Goal: Use online tool/utility: Utilize a website feature to perform a specific function

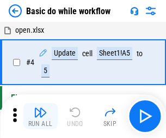
click at [40, 116] on img "button" at bounding box center [40, 112] width 13 height 13
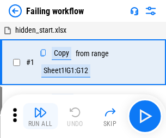
click at [40, 116] on img "button" at bounding box center [40, 112] width 13 height 13
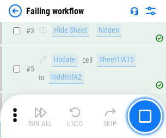
scroll to position [231, 0]
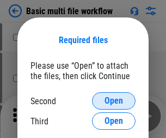
click at [114, 101] on span "Open" at bounding box center [114, 100] width 19 height 9
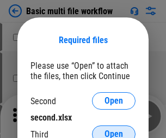
click at [114, 130] on span "Open" at bounding box center [114, 134] width 19 height 9
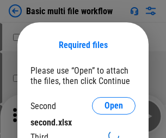
scroll to position [5, 0]
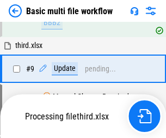
scroll to position [301, 0]
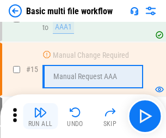
click at [40, 116] on img "button" at bounding box center [40, 112] width 13 height 13
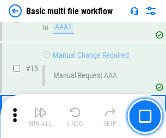
scroll to position [725, 0]
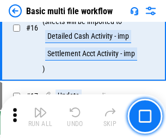
click at [40, 116] on img "button" at bounding box center [40, 112] width 13 height 13
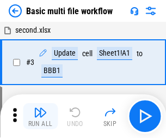
click at [40, 116] on img "button" at bounding box center [40, 112] width 13 height 13
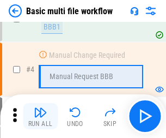
click at [40, 116] on img "button" at bounding box center [40, 112] width 13 height 13
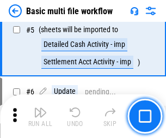
click at [40, 116] on img "button" at bounding box center [40, 112] width 13 height 13
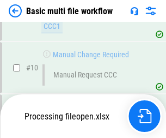
scroll to position [511, 0]
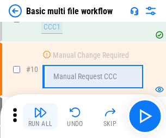
click at [40, 116] on img "button" at bounding box center [40, 112] width 13 height 13
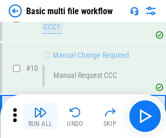
click at [40, 116] on img "button" at bounding box center [40, 112] width 13 height 13
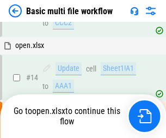
scroll to position [570, 0]
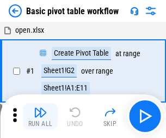
click at [40, 116] on img "button" at bounding box center [40, 112] width 13 height 13
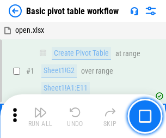
scroll to position [261, 0]
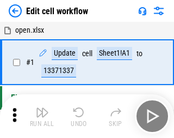
click at [40, 116] on img "button" at bounding box center [42, 112] width 13 height 13
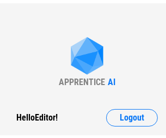
scroll to position [4, 0]
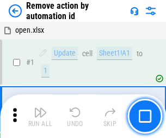
scroll to position [40, 0]
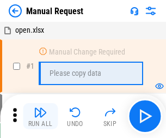
click at [40, 116] on img "button" at bounding box center [40, 112] width 13 height 13
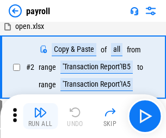
click at [40, 116] on img "button" at bounding box center [40, 112] width 13 height 13
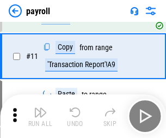
scroll to position [79, 0]
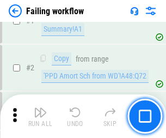
scroll to position [176, 0]
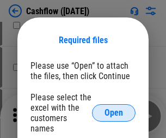
click at [114, 108] on span "Open" at bounding box center [114, 112] width 19 height 9
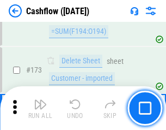
scroll to position [1154, 0]
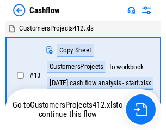
scroll to position [13, 0]
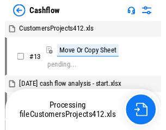
scroll to position [13, 0]
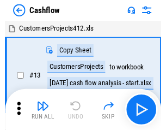
scroll to position [13, 0]
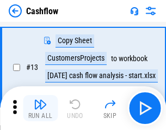
click at [40, 108] on img "button" at bounding box center [40, 104] width 13 height 13
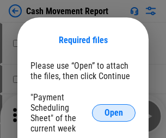
click at [114, 113] on span "Open" at bounding box center [114, 112] width 19 height 9
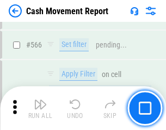
scroll to position [4996, 0]
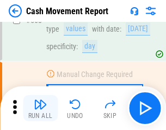
click at [40, 108] on img "button" at bounding box center [40, 104] width 13 height 13
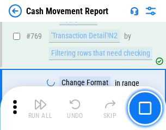
scroll to position [6057, 0]
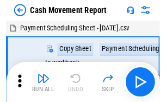
scroll to position [20, 0]
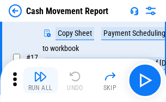
click at [40, 81] on img "button" at bounding box center [40, 76] width 13 height 13
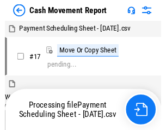
scroll to position [6, 0]
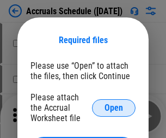
click at [114, 107] on span "Open" at bounding box center [114, 108] width 19 height 9
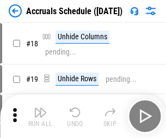
click at [40, 116] on img "button" at bounding box center [40, 112] width 13 height 13
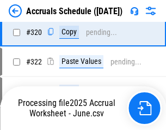
scroll to position [2027, 0]
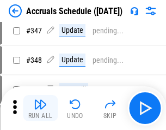
click at [40, 108] on img "button" at bounding box center [40, 104] width 13 height 13
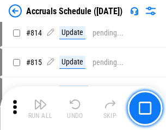
scroll to position [4810, 0]
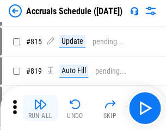
click at [40, 108] on img "button" at bounding box center [40, 104] width 13 height 13
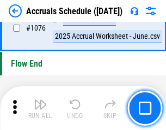
scroll to position [6528, 0]
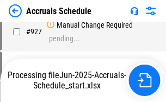
scroll to position [5715, 0]
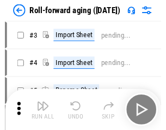
scroll to position [2, 0]
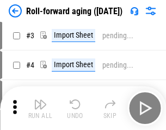
click at [40, 108] on img "button" at bounding box center [40, 104] width 13 height 13
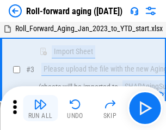
click at [40, 108] on img "button" at bounding box center [40, 104] width 13 height 13
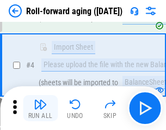
click at [40, 108] on img "button" at bounding box center [40, 104] width 13 height 13
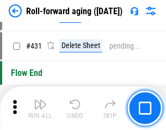
scroll to position [3780, 0]
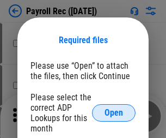
click at [114, 113] on span "Open" at bounding box center [114, 112] width 19 height 9
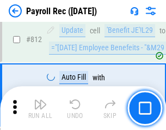
scroll to position [6925, 0]
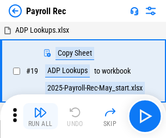
click at [40, 116] on img "button" at bounding box center [40, 112] width 13 height 13
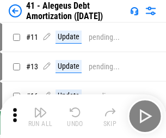
click at [40, 116] on img "button" at bounding box center [40, 112] width 13 height 13
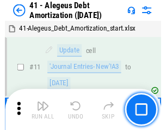
scroll to position [135, 0]
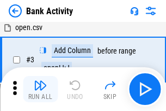
click at [40, 89] on img "button" at bounding box center [40, 84] width 13 height 13
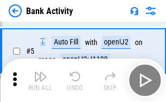
scroll to position [58, 0]
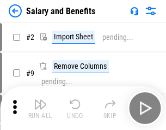
click at [40, 108] on img "button" at bounding box center [40, 104] width 13 height 13
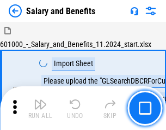
scroll to position [15, 0]
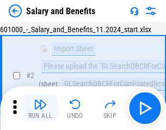
click at [40, 108] on img "button" at bounding box center [40, 104] width 13 height 13
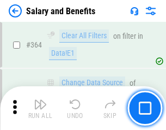
scroll to position [5133, 0]
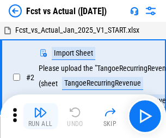
click at [40, 108] on img "button" at bounding box center [40, 112] width 13 height 13
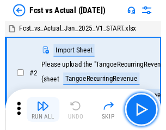
scroll to position [14, 0]
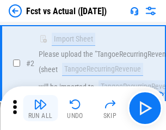
click at [40, 108] on img "button" at bounding box center [40, 104] width 13 height 13
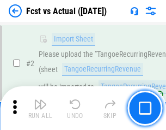
scroll to position [102, 0]
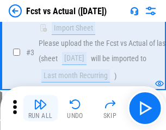
click at [40, 108] on img "button" at bounding box center [40, 104] width 13 height 13
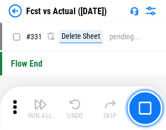
scroll to position [5218, 0]
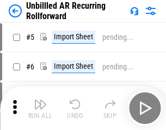
click at [40, 108] on img "button" at bounding box center [40, 104] width 13 height 13
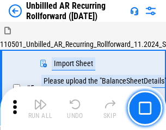
scroll to position [23, 0]
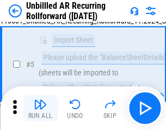
click at [40, 108] on img "button" at bounding box center [40, 104] width 13 height 13
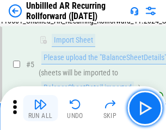
scroll to position [102, 0]
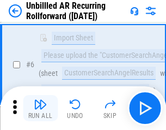
click at [40, 108] on img "button" at bounding box center [40, 104] width 13 height 13
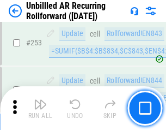
scroll to position [3702, 0]
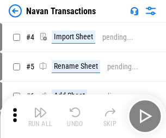
click at [40, 108] on img "button" at bounding box center [40, 112] width 13 height 13
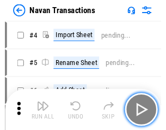
scroll to position [17, 0]
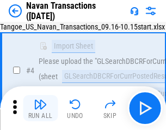
click at [40, 108] on img "button" at bounding box center [40, 104] width 13 height 13
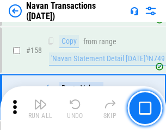
scroll to position [3534, 0]
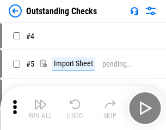
click at [40, 108] on img "button" at bounding box center [40, 104] width 13 height 13
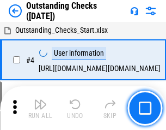
scroll to position [46, 0]
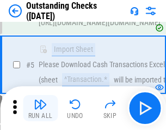
click at [40, 108] on img "button" at bounding box center [40, 104] width 13 height 13
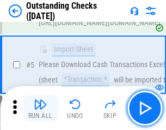
scroll to position [114, 0]
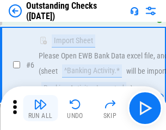
click at [40, 108] on img "button" at bounding box center [40, 104] width 13 height 13
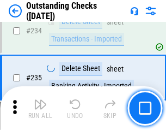
scroll to position [3310, 0]
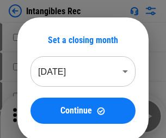
click at [40, 116] on img "button" at bounding box center [40, 112] width 13 height 13
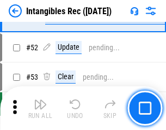
scroll to position [425, 0]
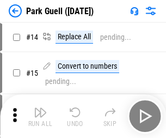
click at [40, 108] on img "button" at bounding box center [40, 112] width 13 height 13
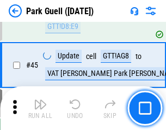
scroll to position [1363, 0]
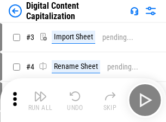
click at [40, 92] on img "button" at bounding box center [40, 95] width 13 height 13
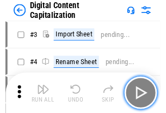
scroll to position [32, 0]
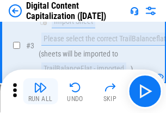
click at [40, 92] on img "button" at bounding box center [40, 87] width 13 height 13
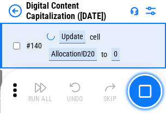
scroll to position [1156, 0]
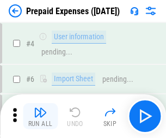
click at [40, 108] on img "button" at bounding box center [40, 112] width 13 height 13
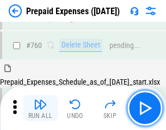
scroll to position [3021, 0]
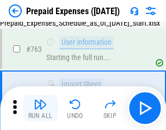
click at [40, 108] on img "button" at bounding box center [40, 104] width 13 height 13
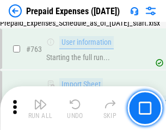
scroll to position [3085, 0]
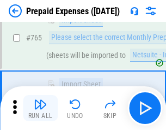
click at [40, 108] on img "button" at bounding box center [40, 104] width 13 height 13
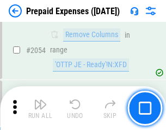
scroll to position [11394, 0]
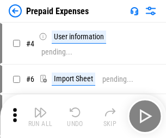
click at [40, 116] on img "button" at bounding box center [40, 112] width 13 height 13
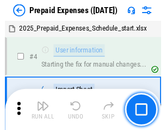
scroll to position [48, 0]
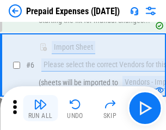
click at [40, 108] on img "button" at bounding box center [40, 104] width 13 height 13
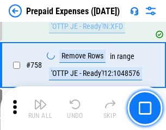
scroll to position [3884, 0]
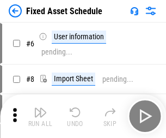
click at [40, 116] on img "button" at bounding box center [40, 112] width 13 height 13
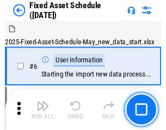
scroll to position [59, 0]
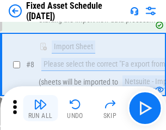
click at [40, 108] on img "button" at bounding box center [40, 104] width 13 height 13
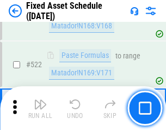
scroll to position [3788, 0]
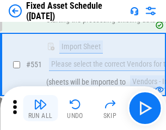
click at [40, 108] on img "button" at bounding box center [40, 104] width 13 height 13
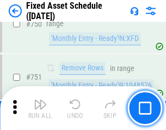
scroll to position [5314, 0]
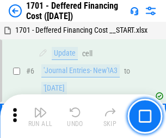
scroll to position [131, 0]
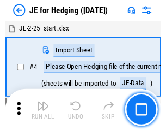
scroll to position [2, 0]
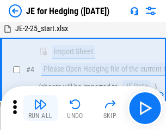
click at [40, 108] on img "button" at bounding box center [40, 104] width 13 height 13
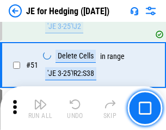
scroll to position [706, 0]
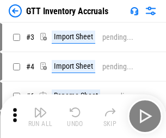
click at [40, 108] on img "button" at bounding box center [40, 112] width 13 height 13
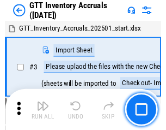
scroll to position [2, 0]
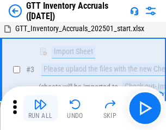
click at [40, 108] on img "button" at bounding box center [40, 104] width 13 height 13
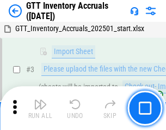
scroll to position [70, 0]
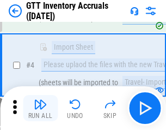
click at [40, 108] on img "button" at bounding box center [40, 104] width 13 height 13
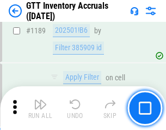
scroll to position [8901, 0]
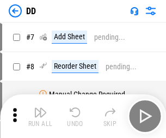
click at [40, 116] on img "button" at bounding box center [40, 112] width 13 height 13
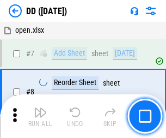
scroll to position [105, 0]
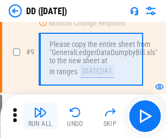
click at [40, 116] on img "button" at bounding box center [40, 112] width 13 height 13
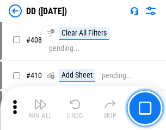
scroll to position [4877, 0]
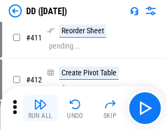
click at [40, 108] on img "button" at bounding box center [40, 104] width 13 height 13
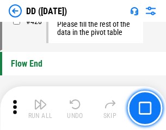
scroll to position [5217, 0]
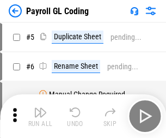
click at [40, 116] on img "button" at bounding box center [40, 112] width 13 height 13
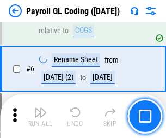
scroll to position [131, 0]
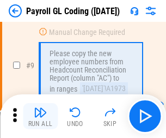
click at [40, 116] on img "button" at bounding box center [40, 112] width 13 height 13
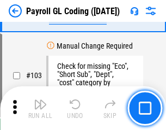
scroll to position [2557, 0]
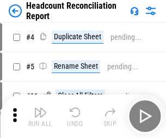
click at [40, 116] on img "button" at bounding box center [40, 112] width 13 height 13
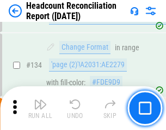
scroll to position [1310, 0]
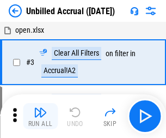
click at [40, 116] on img "button" at bounding box center [40, 112] width 13 height 13
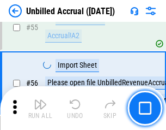
scroll to position [1138, 0]
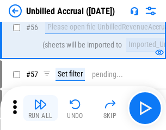
click at [40, 108] on img "button" at bounding box center [40, 104] width 13 height 13
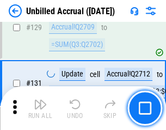
scroll to position [3247, 0]
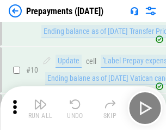
scroll to position [68, 0]
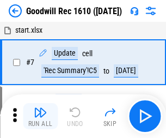
click at [40, 116] on img "button" at bounding box center [40, 112] width 13 height 13
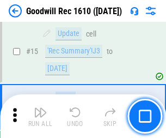
scroll to position [186, 0]
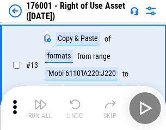
scroll to position [70, 0]
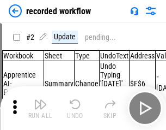
click at [40, 108] on img "button" at bounding box center [40, 104] width 13 height 13
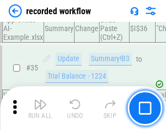
scroll to position [3407, 0]
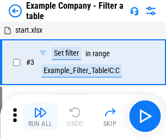
click at [40, 116] on img "button" at bounding box center [40, 112] width 13 height 13
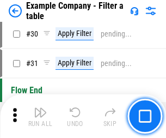
scroll to position [997, 0]
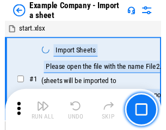
scroll to position [17, 0]
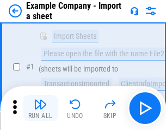
click at [40, 108] on img "button" at bounding box center [40, 104] width 13 height 13
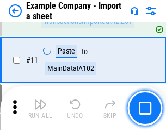
scroll to position [241, 0]
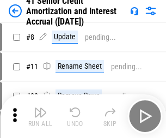
click at [40, 108] on img "button" at bounding box center [40, 112] width 13 height 13
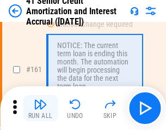
click at [40, 108] on img "button" at bounding box center [40, 104] width 13 height 13
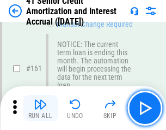
scroll to position [1166, 0]
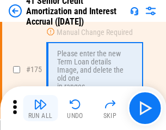
click at [40, 108] on img "button" at bounding box center [40, 104] width 13 height 13
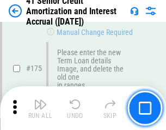
scroll to position [1276, 0]
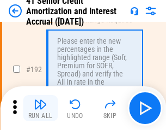
click at [40, 108] on img "button" at bounding box center [40, 104] width 13 height 13
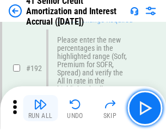
scroll to position [1391, 0]
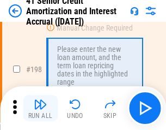
click at [40, 108] on img "button" at bounding box center [40, 104] width 13 height 13
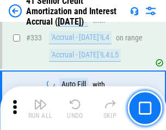
scroll to position [2785, 0]
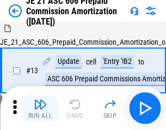
click at [40, 108] on img "button" at bounding box center [40, 104] width 13 height 13
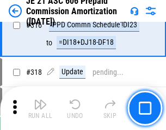
scroll to position [2035, 0]
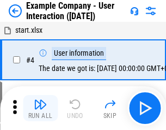
click at [40, 108] on img "button" at bounding box center [40, 104] width 13 height 13
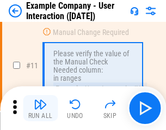
click at [40, 108] on img "button" at bounding box center [40, 104] width 13 height 13
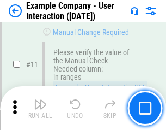
scroll to position [236, 0]
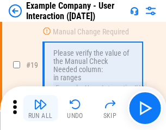
click at [40, 108] on img "button" at bounding box center [40, 104] width 13 height 13
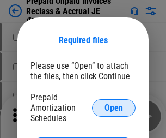
click at [114, 107] on span "Open" at bounding box center [114, 108] width 19 height 9
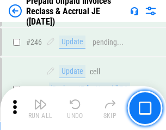
scroll to position [1472, 0]
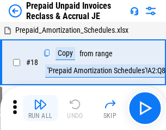
click at [40, 108] on img "button" at bounding box center [40, 104] width 13 height 13
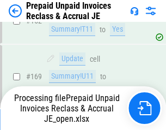
scroll to position [948, 0]
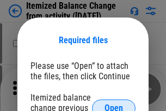
click at [114, 104] on span "Open" at bounding box center [114, 108] width 19 height 9
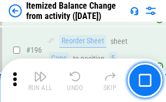
scroll to position [2098, 0]
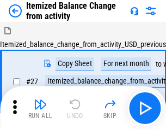
scroll to position [17, 0]
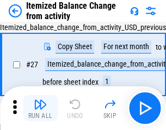
click at [40, 108] on img "button" at bounding box center [40, 104] width 13 height 13
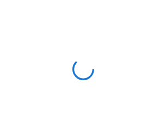
scroll to position [5, 0]
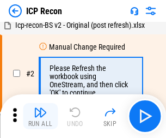
click at [40, 116] on img "button" at bounding box center [40, 112] width 13 height 13
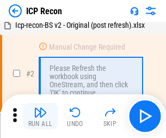
click at [40, 116] on img "button" at bounding box center [40, 112] width 13 height 13
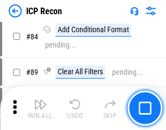
scroll to position [1068, 0]
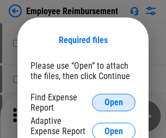
click at [114, 102] on span "Open" at bounding box center [114, 102] width 19 height 9
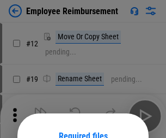
scroll to position [96, 0]
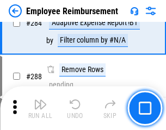
scroll to position [2963, 0]
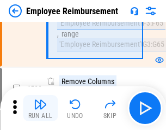
click at [40, 108] on img "button" at bounding box center [40, 104] width 13 height 13
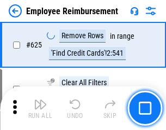
scroll to position [6526, 0]
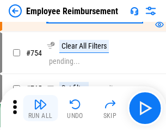
click at [40, 108] on img "button" at bounding box center [40, 104] width 13 height 13
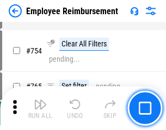
scroll to position [7647, 0]
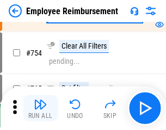
click at [40, 108] on img "button" at bounding box center [40, 104] width 13 height 13
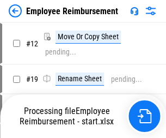
scroll to position [37, 0]
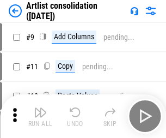
click at [40, 116] on img "button" at bounding box center [40, 112] width 13 height 13
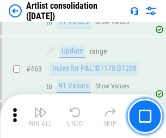
scroll to position [4773, 0]
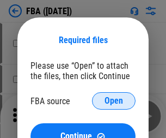
click at [114, 101] on span "Open" at bounding box center [114, 100] width 19 height 9
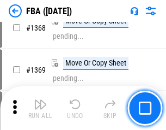
scroll to position [11706, 0]
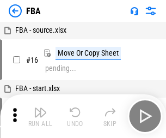
scroll to position [11, 0]
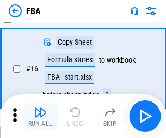
click at [40, 116] on img "button" at bounding box center [40, 112] width 13 height 13
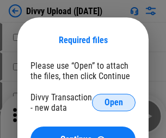
click at [114, 102] on span "Open" at bounding box center [114, 102] width 19 height 9
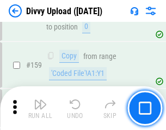
scroll to position [1129, 0]
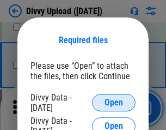
click at [114, 102] on span "Open" at bounding box center [114, 102] width 19 height 9
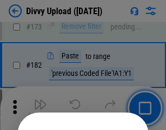
scroll to position [1224, 0]
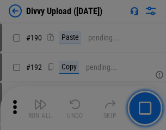
scroll to position [1376, 0]
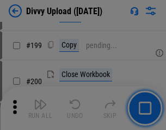
scroll to position [1585, 0]
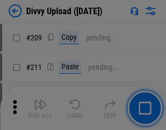
scroll to position [1851, 0]
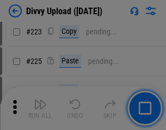
scroll to position [2175, 0]
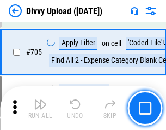
scroll to position [7456, 0]
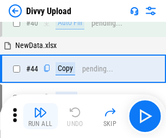
click at [40, 116] on img "button" at bounding box center [40, 112] width 13 height 13
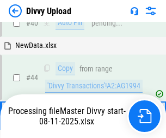
scroll to position [120, 0]
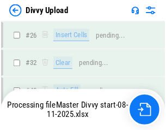
scroll to position [1129, 0]
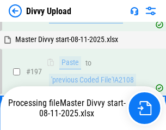
scroll to position [1579, 0]
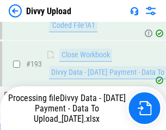
scroll to position [1469, 0]
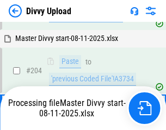
scroll to position [1819, 0]
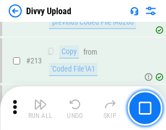
scroll to position [2181, 0]
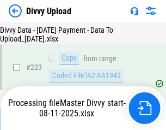
scroll to position [2485, 0]
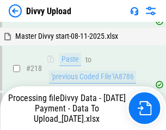
scroll to position [2422, 0]
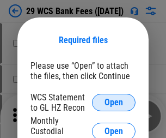
click at [114, 102] on span "Open" at bounding box center [114, 102] width 19 height 9
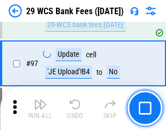
scroll to position [1062, 0]
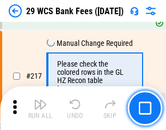
click at [40, 108] on img "button" at bounding box center [40, 104] width 13 height 13
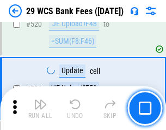
scroll to position [5625, 0]
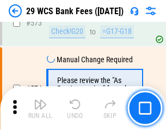
click at [40, 108] on img "button" at bounding box center [40, 104] width 13 height 13
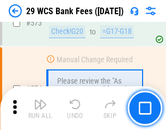
scroll to position [6036, 0]
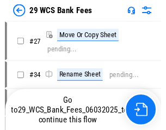
scroll to position [2, 0]
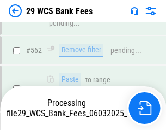
scroll to position [6024, 0]
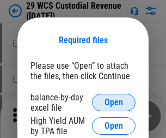
click at [114, 102] on span "Open" at bounding box center [114, 102] width 19 height 9
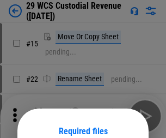
scroll to position [91, 0]
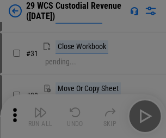
scroll to position [234, 0]
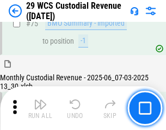
scroll to position [1139, 0]
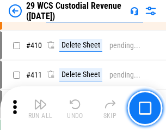
click at [40, 108] on img "button" at bounding box center [40, 104] width 13 height 13
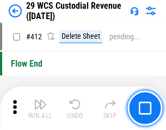
scroll to position [5206, 0]
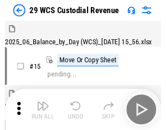
scroll to position [26, 0]
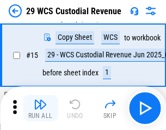
click at [40, 108] on img "button" at bounding box center [40, 104] width 13 height 13
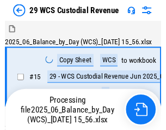
scroll to position [26, 0]
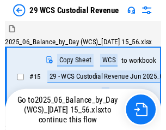
scroll to position [20, 0]
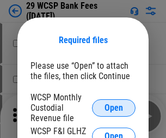
click at [114, 107] on span "Open" at bounding box center [114, 108] width 19 height 9
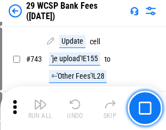
scroll to position [5493, 0]
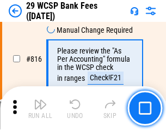
click at [40, 108] on img "button" at bounding box center [40, 104] width 13 height 13
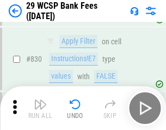
scroll to position [6916, 0]
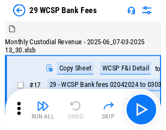
scroll to position [26, 0]
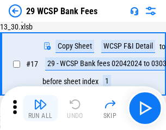
click at [40, 108] on img "button" at bounding box center [40, 104] width 13 height 13
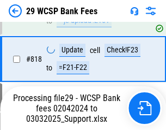
scroll to position [6702, 0]
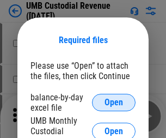
click at [114, 102] on span "Open" at bounding box center [114, 102] width 19 height 9
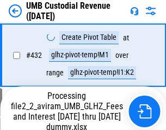
scroll to position [4072, 0]
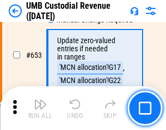
click at [40, 108] on img "button" at bounding box center [40, 104] width 13 height 13
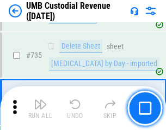
scroll to position [6665, 0]
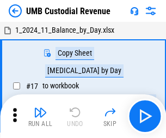
scroll to position [8, 0]
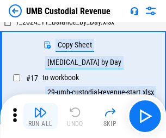
click at [40, 116] on img "button" at bounding box center [40, 112] width 13 height 13
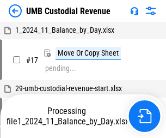
scroll to position [8, 0]
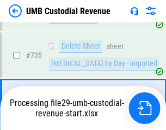
scroll to position [6640, 0]
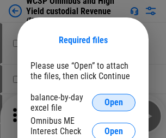
click at [114, 102] on span "Open" at bounding box center [114, 102] width 19 height 9
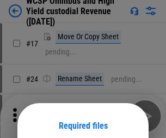
scroll to position [86, 0]
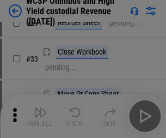
scroll to position [249, 0]
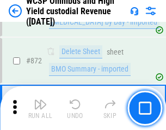
scroll to position [9225, 0]
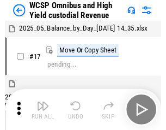
scroll to position [6, 0]
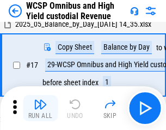
click at [40, 108] on img "button" at bounding box center [40, 104] width 13 height 13
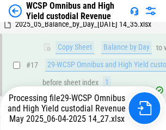
scroll to position [227, 0]
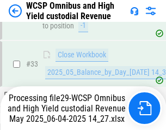
scroll to position [540, 0]
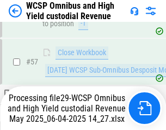
scroll to position [1118, 0]
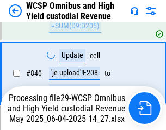
scroll to position [9153, 0]
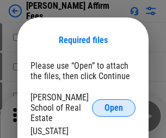
click at [114, 104] on span "Open" at bounding box center [114, 108] width 19 height 9
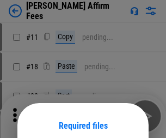
scroll to position [86, 0]
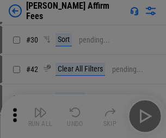
scroll to position [222, 0]
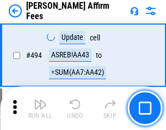
scroll to position [2964, 0]
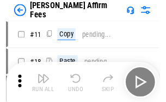
scroll to position [11, 0]
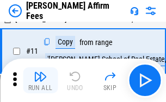
click at [40, 81] on img "button" at bounding box center [40, 76] width 13 height 13
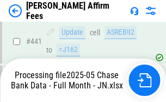
scroll to position [2821, 0]
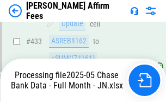
scroll to position [2859, 0]
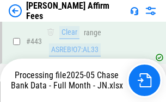
scroll to position [2859, 0]
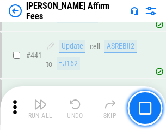
scroll to position [2845, 0]
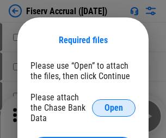
click at [114, 104] on span "Open" at bounding box center [114, 108] width 19 height 9
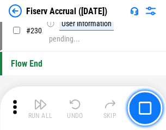
scroll to position [3454, 0]
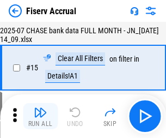
click at [40, 116] on img "button" at bounding box center [40, 112] width 13 height 13
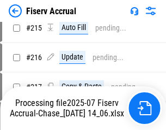
scroll to position [3152, 0]
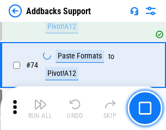
scroll to position [794, 0]
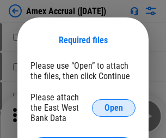
click at [114, 107] on span "Open" at bounding box center [114, 108] width 19 height 9
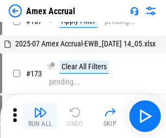
click at [40, 116] on img "button" at bounding box center [40, 112] width 13 height 13
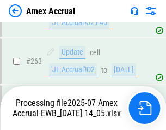
scroll to position [2972, 0]
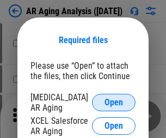
click at [114, 101] on span "Open" at bounding box center [114, 102] width 19 height 9
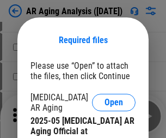
scroll to position [328, 0]
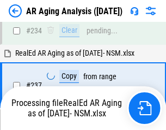
scroll to position [1690, 0]
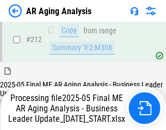
scroll to position [1677, 0]
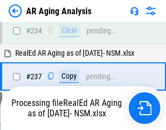
scroll to position [1677, 0]
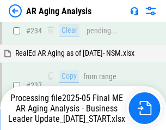
scroll to position [1677, 0]
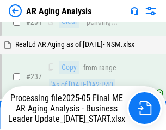
scroll to position [1677, 0]
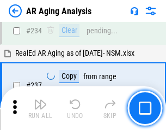
scroll to position [1677, 0]
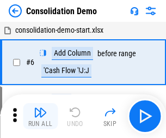
click at [40, 116] on img "button" at bounding box center [40, 112] width 13 height 13
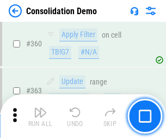
scroll to position [3653, 0]
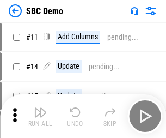
click at [40, 116] on img "button" at bounding box center [40, 112] width 13 height 13
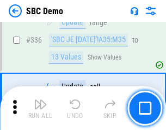
scroll to position [2867, 0]
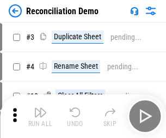
click at [40, 116] on img "button" at bounding box center [40, 112] width 13 height 13
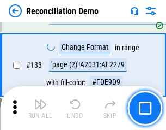
scroll to position [1294, 0]
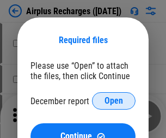
click at [114, 101] on span "Open" at bounding box center [114, 100] width 19 height 9
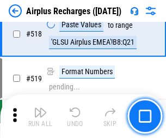
scroll to position [4690, 0]
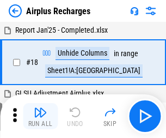
click at [40, 116] on img "button" at bounding box center [40, 112] width 13 height 13
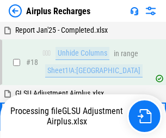
scroll to position [48, 0]
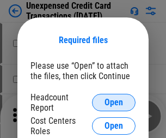
click at [114, 102] on span "Open" at bounding box center [114, 102] width 19 height 9
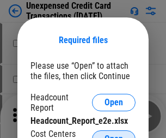
click at [114, 135] on span "Open" at bounding box center [114, 139] width 19 height 9
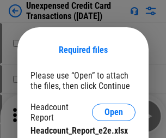
scroll to position [10, 0]
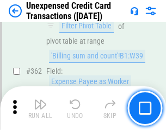
scroll to position [2803, 0]
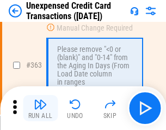
click at [40, 108] on img "button" at bounding box center [40, 104] width 13 height 13
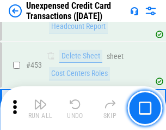
scroll to position [3718, 0]
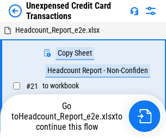
scroll to position [17, 0]
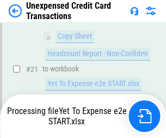
scroll to position [177, 0]
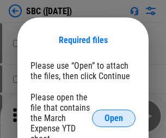
click at [114, 118] on span "Open" at bounding box center [114, 118] width 19 height 9
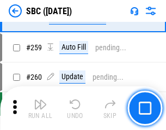
scroll to position [2130, 0]
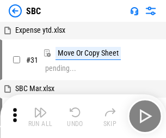
scroll to position [11, 0]
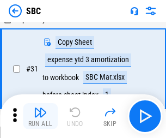
click at [40, 116] on img "button" at bounding box center [40, 112] width 13 height 13
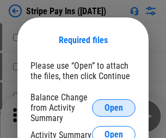
click at [114, 107] on span "Open" at bounding box center [114, 108] width 19 height 9
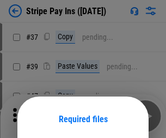
scroll to position [79, 0]
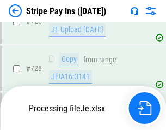
scroll to position [5740, 0]
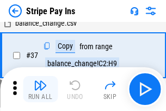
click at [40, 89] on img "button" at bounding box center [40, 84] width 13 height 13
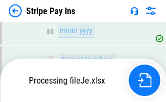
scroll to position [5716, 0]
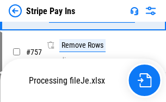
scroll to position [5716, 0]
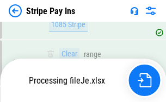
scroll to position [5716, 0]
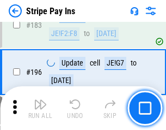
scroll to position [1475, 0]
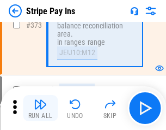
click at [40, 108] on img "button" at bounding box center [40, 104] width 13 height 13
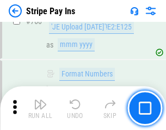
scroll to position [5702, 0]
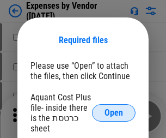
click at [114, 113] on span "Open" at bounding box center [114, 112] width 19 height 9
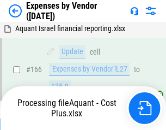
scroll to position [820, 0]
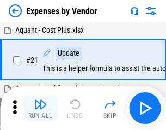
click at [40, 108] on img "button" at bounding box center [40, 104] width 13 height 13
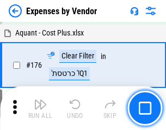
scroll to position [867, 0]
